Goal: Find contact information: Find contact information

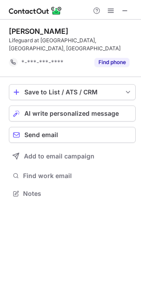
scroll to position [187, 141]
click at [122, 10] on span at bounding box center [125, 10] width 7 height 7
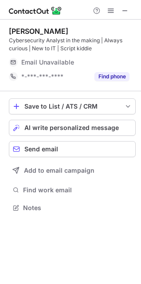
scroll to position [202, 141]
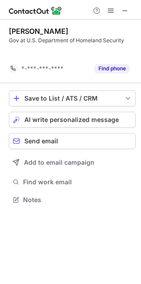
scroll to position [179, 141]
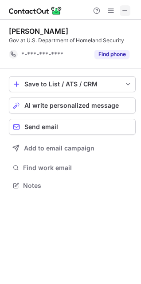
click at [127, 11] on span at bounding box center [125, 10] width 7 height 7
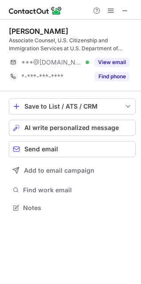
scroll to position [202, 141]
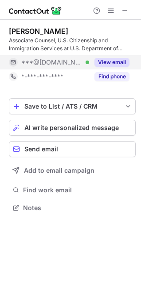
click at [112, 66] on button "View email" at bounding box center [112, 62] width 35 height 9
